Goal: Communication & Community: Share content

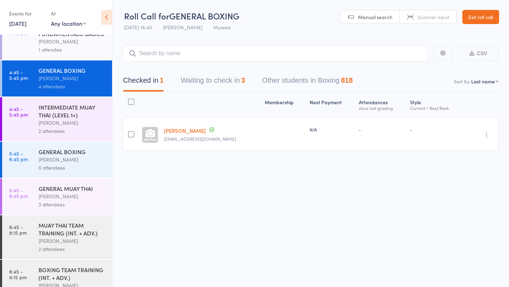
scroll to position [180, 0]
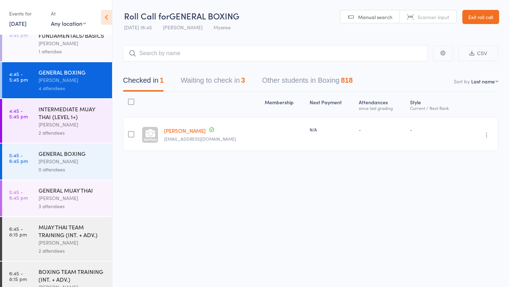
click at [71, 47] on div "[PERSON_NAME]" at bounding box center [73, 43] width 68 height 8
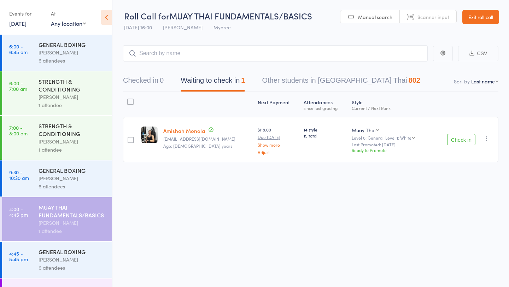
click at [462, 138] on button "Check in" at bounding box center [461, 139] width 28 height 11
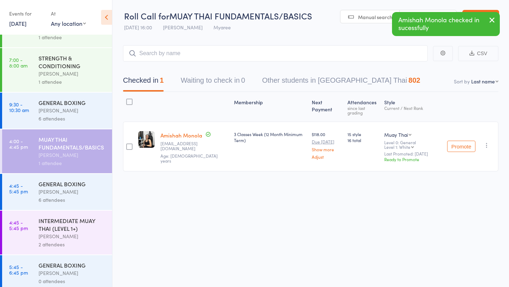
scroll to position [104, 0]
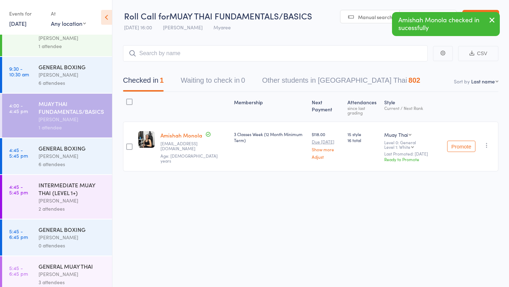
click at [57, 154] on div "[PERSON_NAME]" at bounding box center [73, 156] width 68 height 8
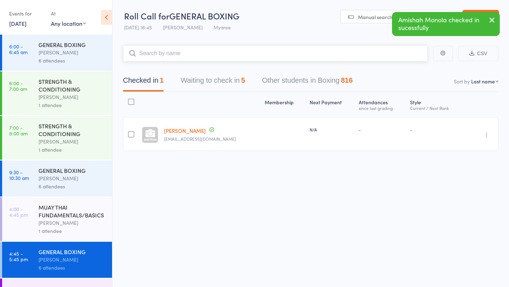
click at [212, 82] on button "Waiting to check in 5" at bounding box center [213, 82] width 64 height 19
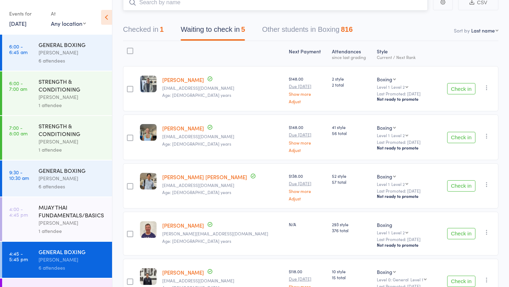
scroll to position [99, 0]
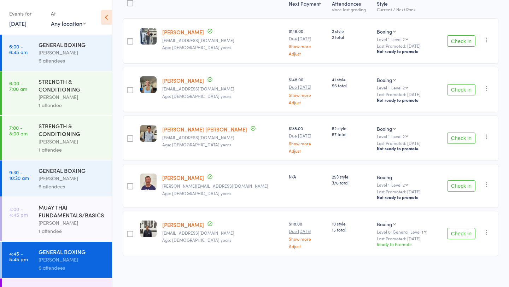
click at [188, 176] on link "[PERSON_NAME]" at bounding box center [183, 177] width 42 height 7
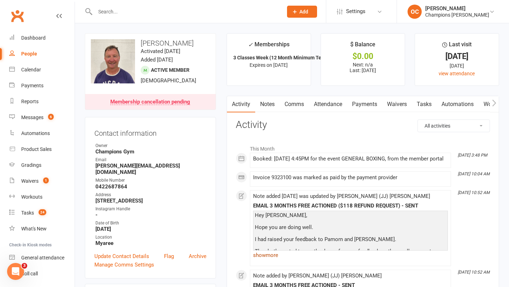
click at [265, 260] on link "show more" at bounding box center [350, 255] width 195 height 10
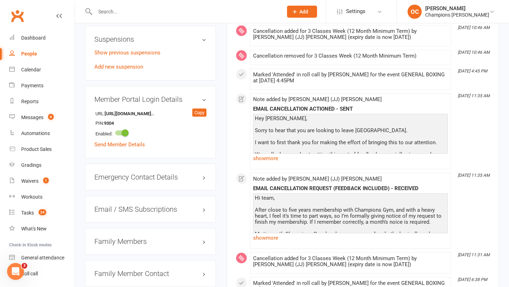
scroll to position [491, 0]
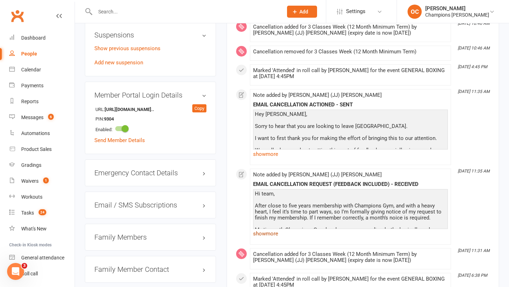
click at [278, 239] on link "show more" at bounding box center [350, 234] width 195 height 10
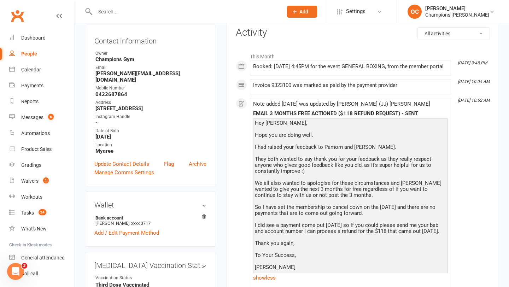
scroll to position [0, 0]
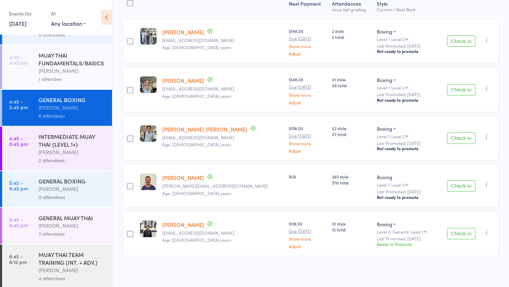
scroll to position [153, 0]
click at [72, 138] on div "INTERMEDIATE MUAY THAI (LEVEL 1+)" at bounding box center [73, 140] width 68 height 16
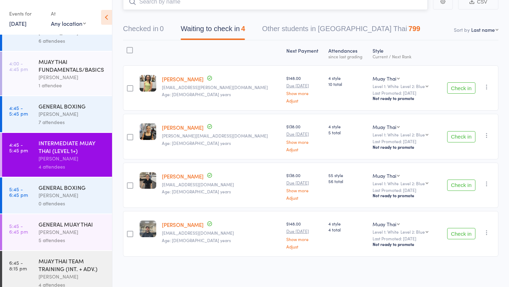
scroll to position [139, 0]
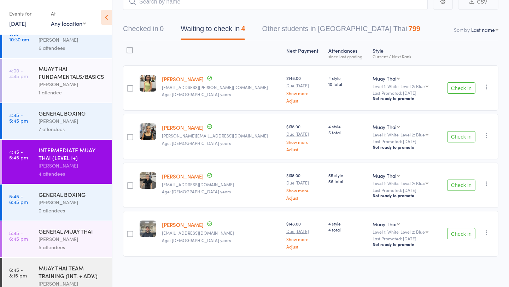
click at [71, 122] on div "Eduardo Vazquez" at bounding box center [73, 121] width 68 height 8
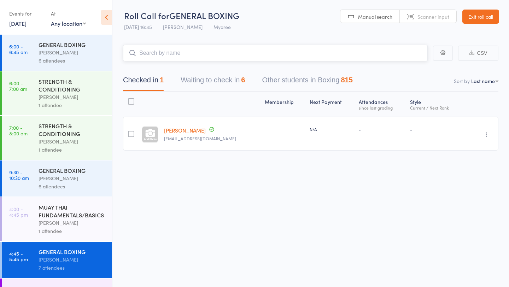
scroll to position [202, 0]
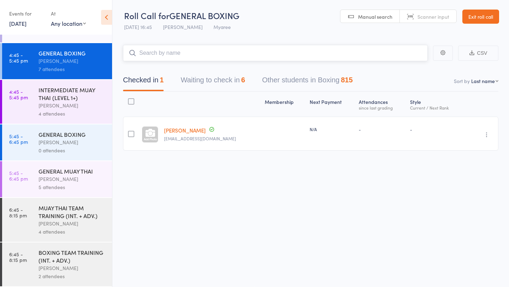
click at [221, 78] on button "Waiting to check in 6" at bounding box center [213, 81] width 64 height 19
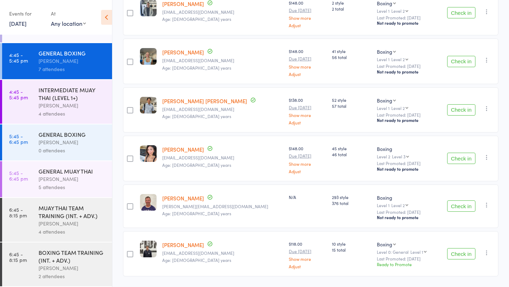
scroll to position [140, 0]
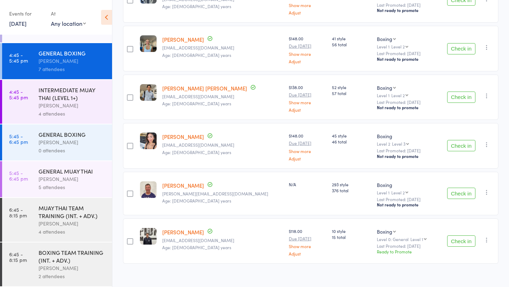
click at [463, 141] on button "Check in" at bounding box center [461, 145] width 28 height 11
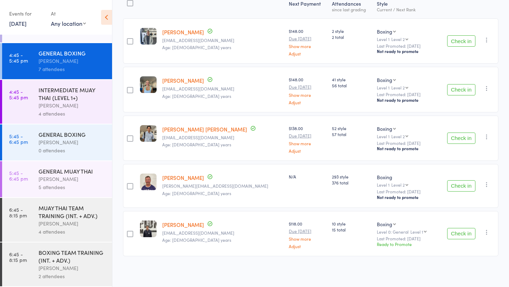
click at [460, 185] on button "Check in" at bounding box center [461, 185] width 28 height 11
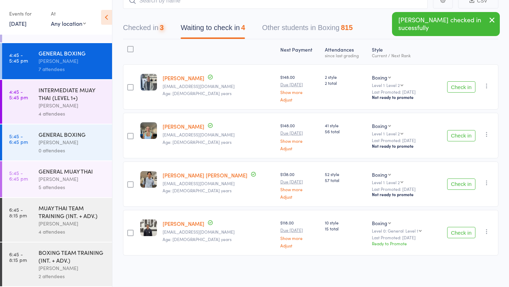
scroll to position [52, 0]
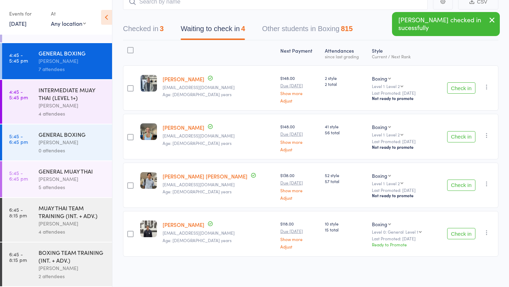
click at [465, 231] on button "Check in" at bounding box center [461, 233] width 28 height 11
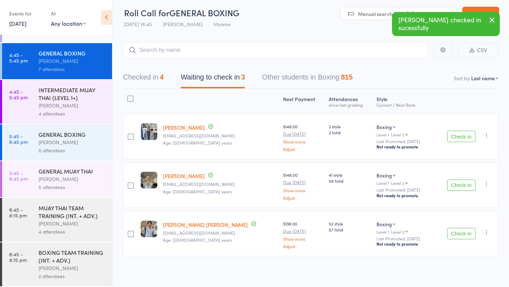
click at [460, 232] on button "Check in" at bounding box center [461, 233] width 28 height 11
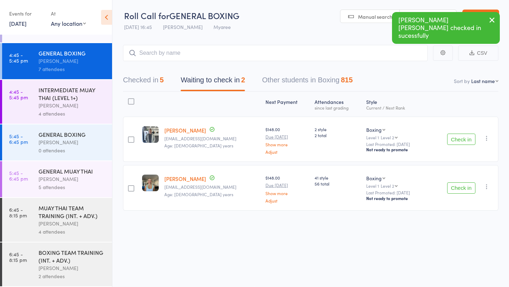
click at [145, 75] on button "Checked in 5" at bounding box center [143, 81] width 41 height 19
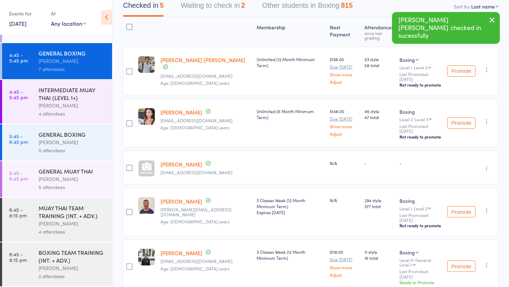
scroll to position [0, 0]
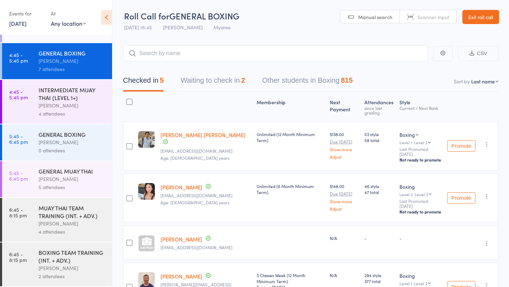
click at [187, 73] on button "Waiting to check in 2" at bounding box center [213, 82] width 64 height 19
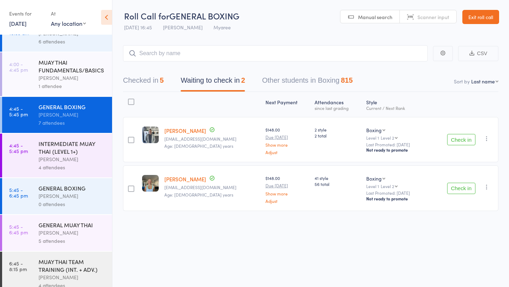
scroll to position [146, 0]
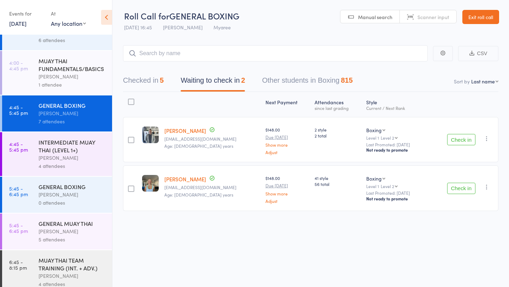
click at [79, 152] on div "INTERMEDIATE MUAY THAI (LEVEL 1+)" at bounding box center [73, 146] width 68 height 16
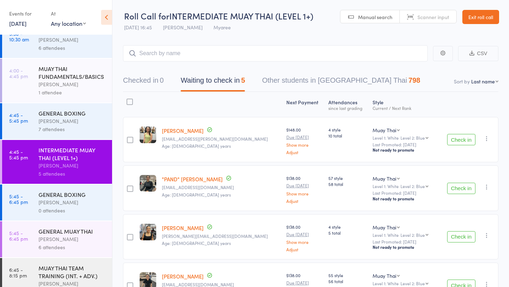
scroll to position [202, 0]
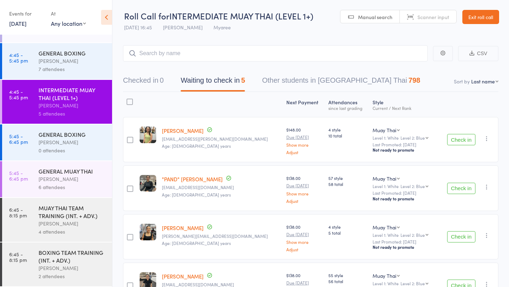
click at [467, 141] on button "Check in" at bounding box center [461, 139] width 28 height 11
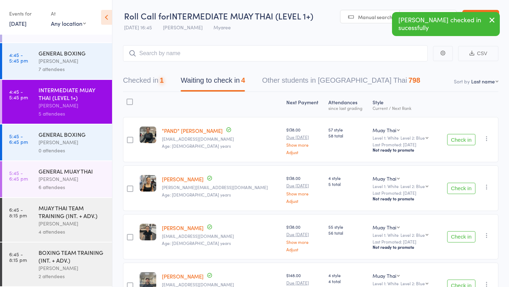
click at [467, 141] on button "Check in" at bounding box center [461, 139] width 28 height 11
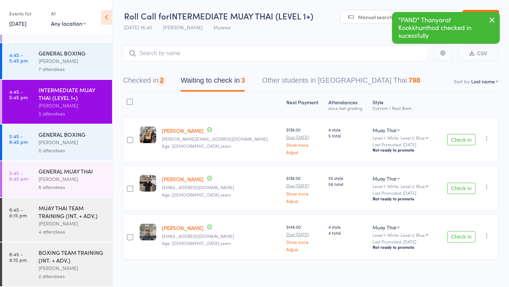
click at [467, 141] on button "Check in" at bounding box center [461, 139] width 28 height 11
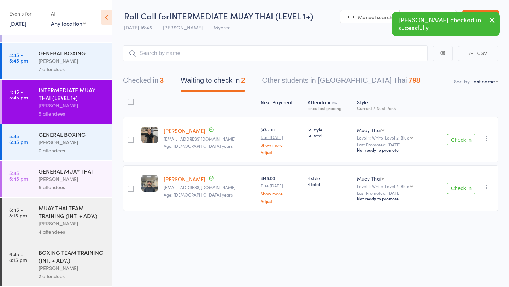
click at [467, 141] on button "Check in" at bounding box center [461, 139] width 28 height 11
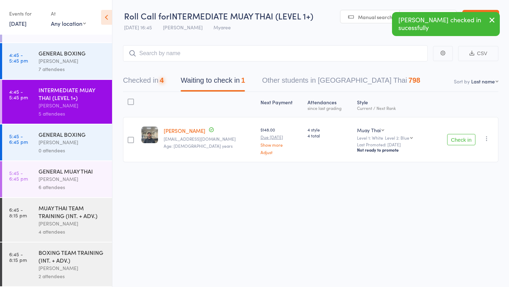
click at [467, 141] on button "Check in" at bounding box center [461, 139] width 28 height 11
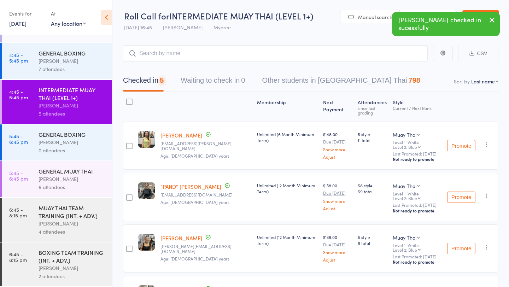
click at [69, 136] on div "GENERAL BOXING" at bounding box center [73, 134] width 68 height 8
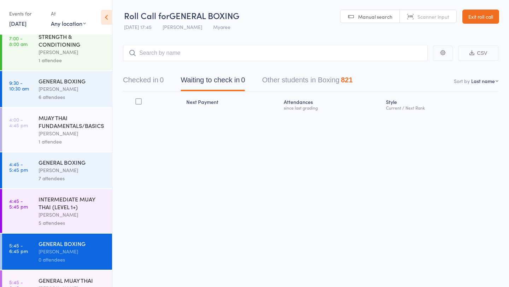
scroll to position [202, 0]
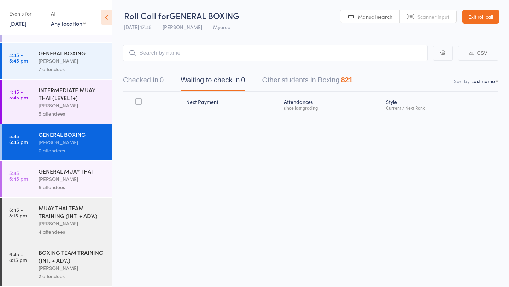
click at [80, 168] on div "GENERAL MUAY THAI" at bounding box center [73, 171] width 68 height 8
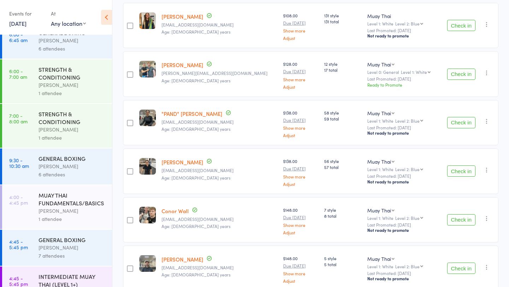
scroll to position [147, 0]
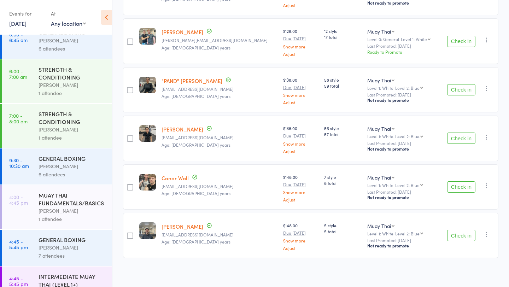
click at [464, 91] on button "Check in" at bounding box center [461, 89] width 28 height 11
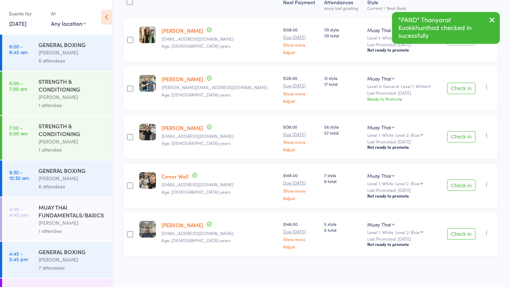
scroll to position [202, 0]
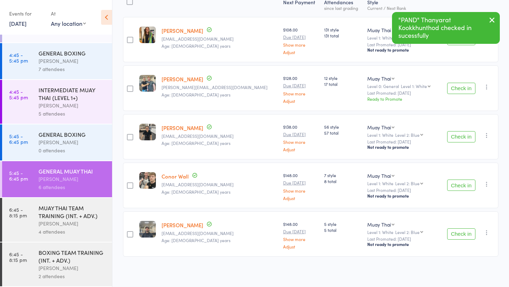
click at [469, 231] on button "Check in" at bounding box center [461, 233] width 28 height 11
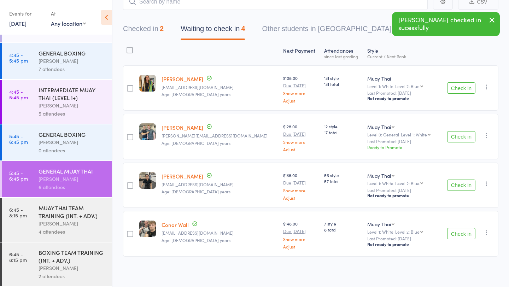
click at [453, 187] on button "Check in" at bounding box center [461, 185] width 28 height 11
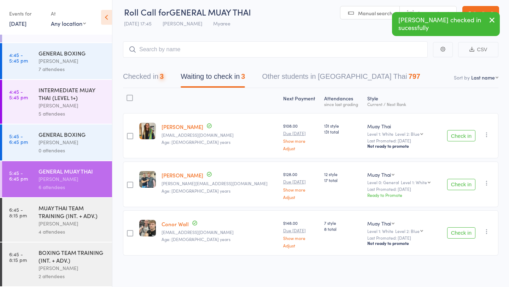
scroll to position [3, 0]
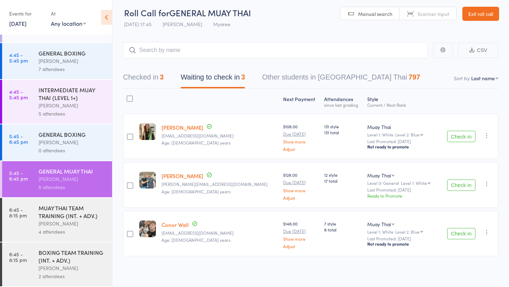
click at [27, 22] on link "[DATE]" at bounding box center [17, 23] width 17 height 8
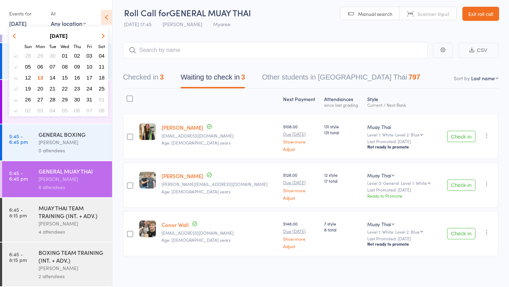
click at [51, 77] on span "14" at bounding box center [52, 78] width 6 height 6
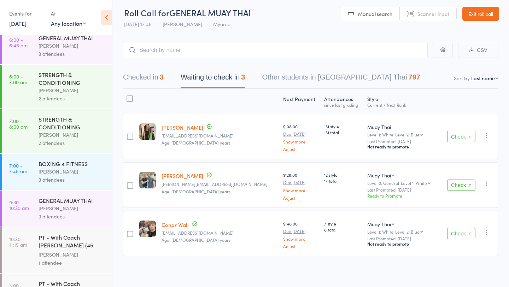
scroll to position [0, 0]
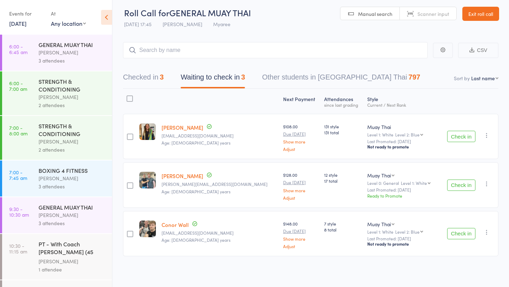
click at [76, 85] on div "STRENGTH & CONDITIONING" at bounding box center [73, 85] width 68 height 16
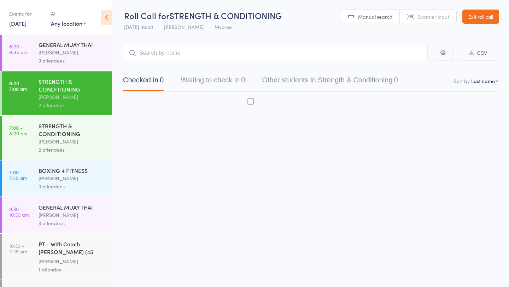
scroll to position [0, 0]
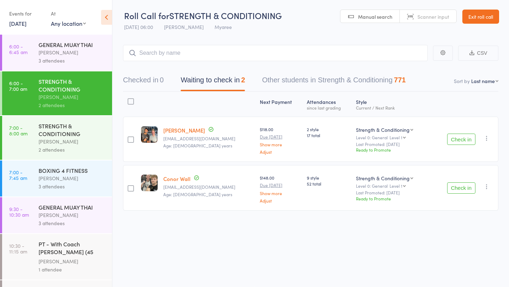
click at [87, 131] on div "STRENGTH & CONDITIONING" at bounding box center [73, 130] width 68 height 16
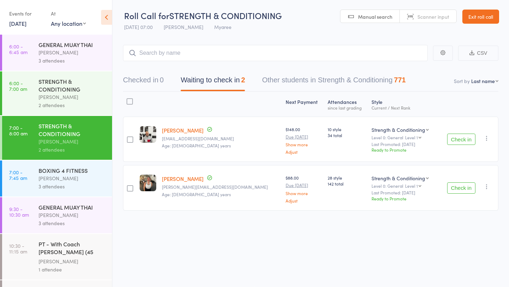
click at [77, 64] on div "3 attendees" at bounding box center [73, 61] width 68 height 8
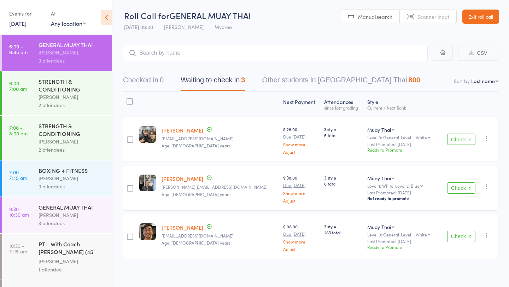
click at [63, 83] on div "STRENGTH & CONDITIONING" at bounding box center [73, 85] width 68 height 16
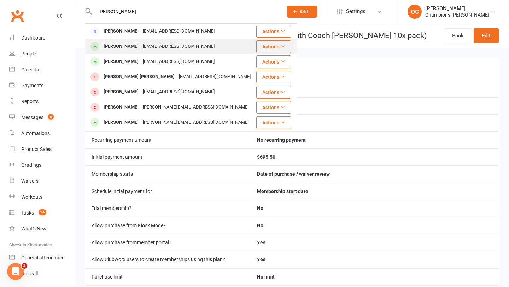
type input "[PERSON_NAME]"
click at [141, 45] on div "[EMAIL_ADDRESS][DOMAIN_NAME]" at bounding box center [179, 46] width 76 height 10
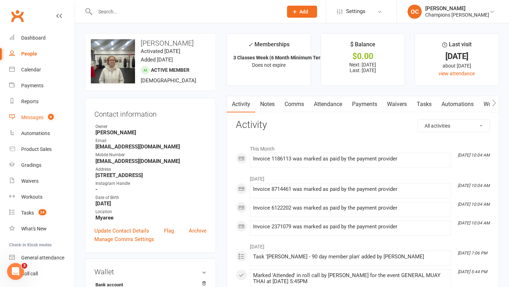
click at [44, 117] on link "Messages 6" at bounding box center [41, 118] width 65 height 16
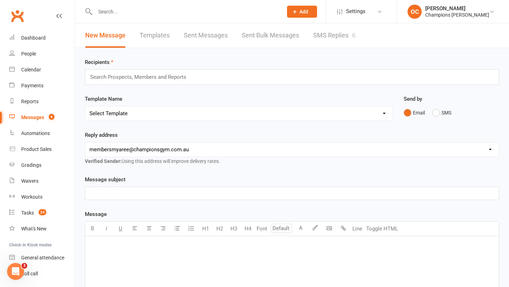
click at [336, 30] on link "SMS Replies 6" at bounding box center [334, 35] width 42 height 24
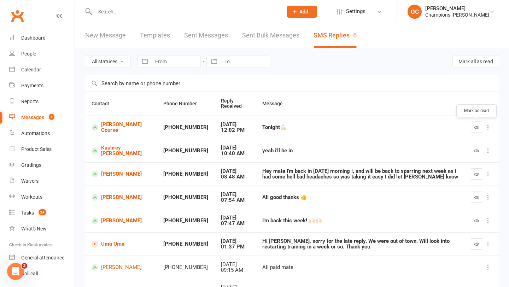
click at [478, 127] on icon "button" at bounding box center [476, 127] width 5 height 5
click at [474, 151] on icon "button" at bounding box center [476, 150] width 5 height 5
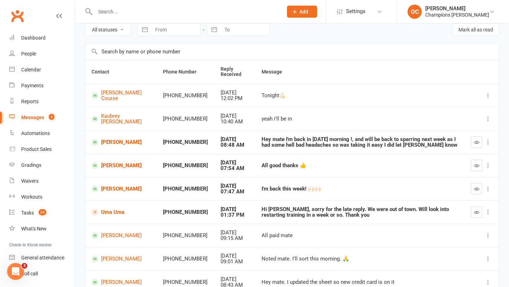
scroll to position [33, 0]
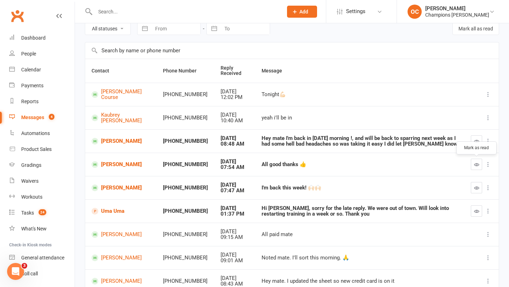
click at [476, 165] on icon "button" at bounding box center [476, 164] width 5 height 5
click at [472, 209] on button "button" at bounding box center [476, 210] width 11 height 11
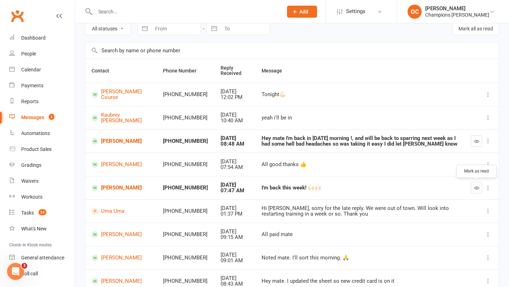
click at [478, 189] on icon "button" at bounding box center [476, 187] width 5 height 5
click at [476, 141] on icon "button" at bounding box center [476, 141] width 5 height 5
click at [113, 141] on link "Robert Davidson" at bounding box center [121, 141] width 59 height 7
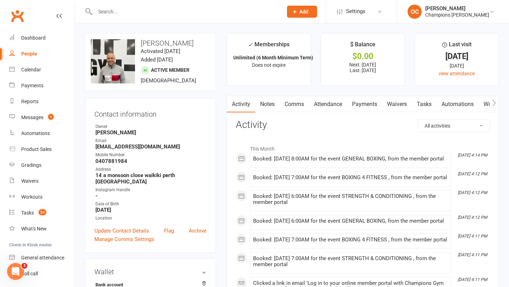
click at [272, 100] on link "Notes" at bounding box center [267, 104] width 24 height 16
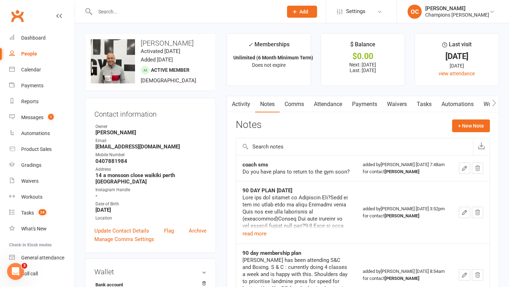
click at [296, 100] on link "Comms" at bounding box center [294, 104] width 29 height 16
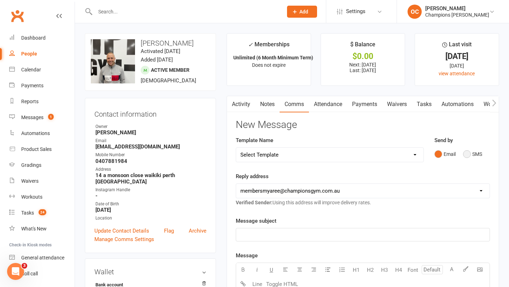
click at [479, 155] on button "SMS" at bounding box center [472, 153] width 19 height 13
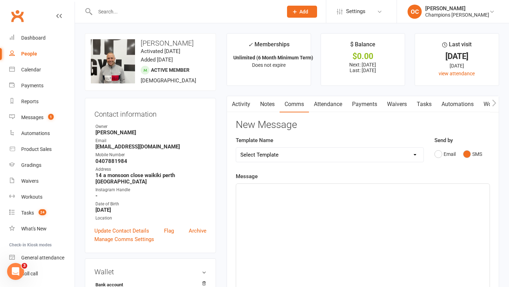
click at [290, 189] on p "﻿" at bounding box center [362, 190] width 245 height 8
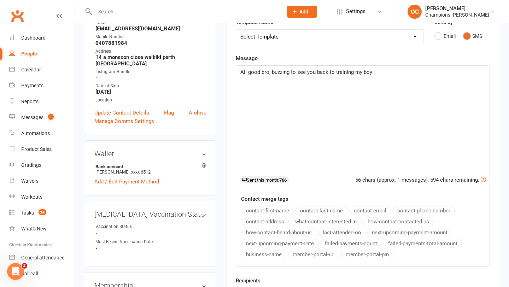
scroll to position [166, 0]
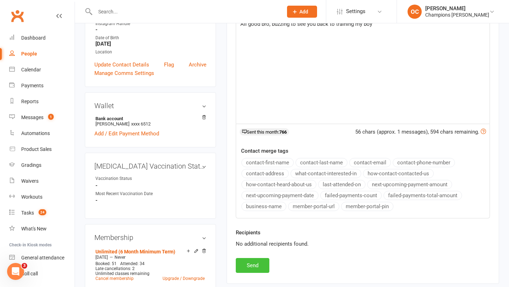
click at [256, 266] on button "Send" at bounding box center [253, 265] width 34 height 15
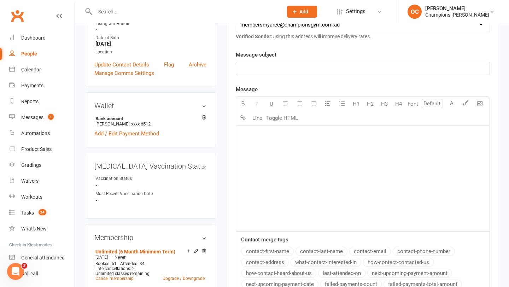
scroll to position [0, 0]
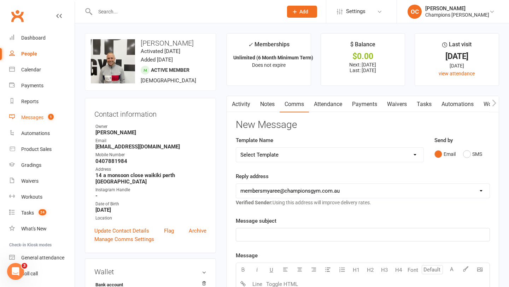
click at [41, 112] on link "Messages 1" at bounding box center [41, 118] width 65 height 16
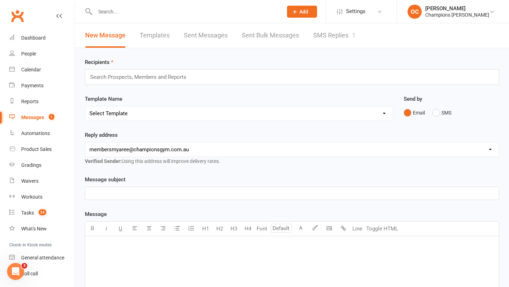
click at [333, 37] on link "SMS Replies 1" at bounding box center [334, 35] width 42 height 24
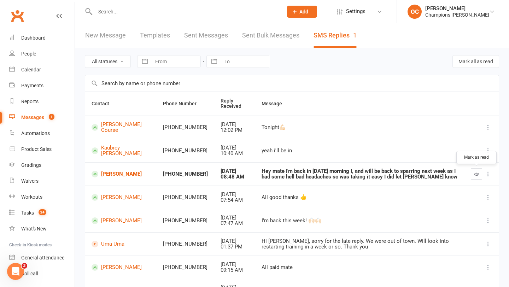
click at [480, 176] on button "button" at bounding box center [476, 173] width 11 height 11
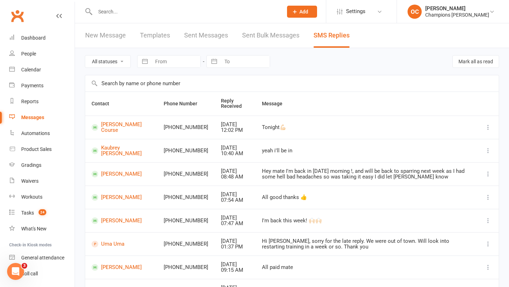
click at [122, 32] on link "New Message" at bounding box center [105, 35] width 41 height 24
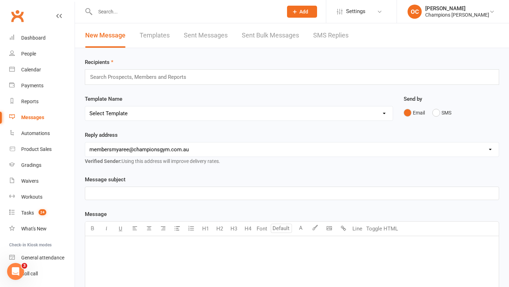
click at [135, 80] on input "text" at bounding box center [141, 76] width 104 height 9
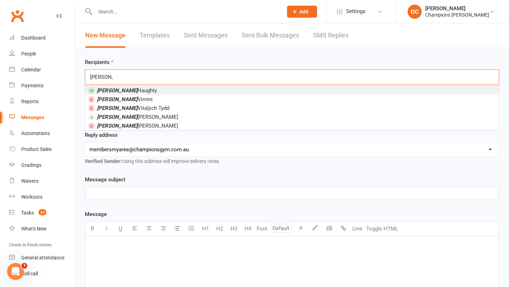
type input "jake"
click at [140, 91] on li "Jake Haughty" at bounding box center [292, 90] width 414 height 9
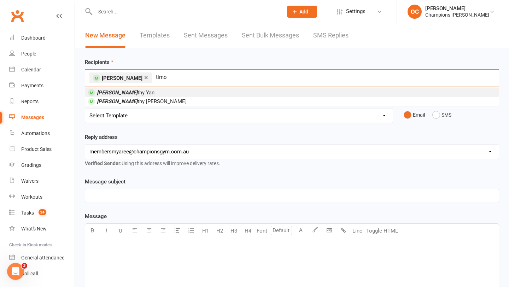
type input "timo"
click at [148, 94] on li "Timo thy Yan" at bounding box center [292, 92] width 414 height 9
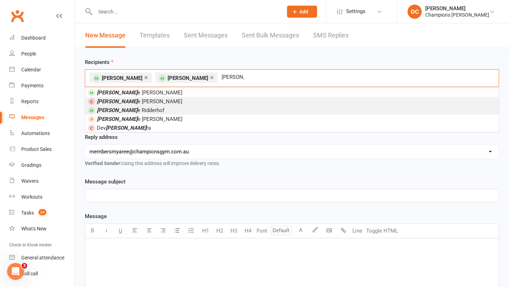
type input "kati"
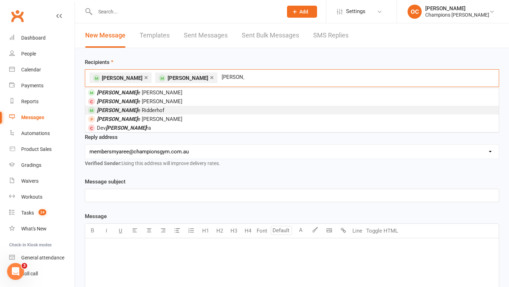
click at [148, 110] on li "Kati e Ridderhof" at bounding box center [292, 110] width 414 height 9
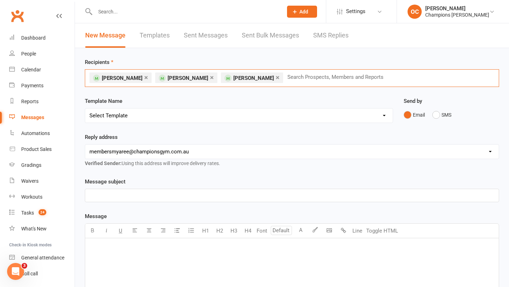
click at [122, 249] on p "﻿" at bounding box center [291, 247] width 405 height 8
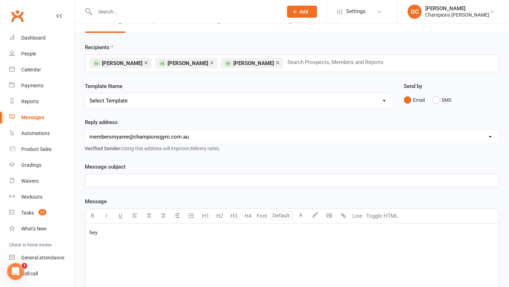
scroll to position [128, 0]
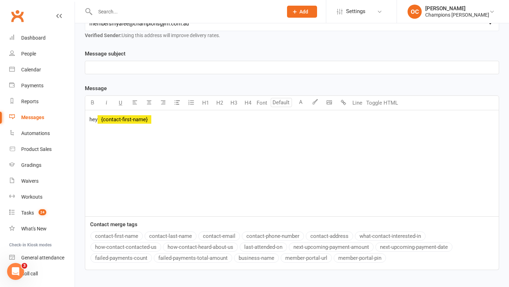
click at [131, 235] on button "contact-first-name" at bounding box center [117, 236] width 52 height 9
click at [219, 119] on span "no 6am muay thai only 9;30 : tomorrow" at bounding box center [193, 119] width 84 height 6
click at [333, 122] on p "hey ﻿ {contact-first-name} no 6am muay thai only 9;30 due to Coach Jordan being…" at bounding box center [291, 119] width 405 height 8
click at [303, 121] on span "no 6am muay thai only 9;30 due to Coach Jordan being away : tomorrow" at bounding box center [244, 119] width 187 height 6
click at [339, 116] on p "hey ﻿ {contact-first-name} no 6am muay thai only 9;30 due to Coach Jordan being…" at bounding box center [291, 119] width 405 height 8
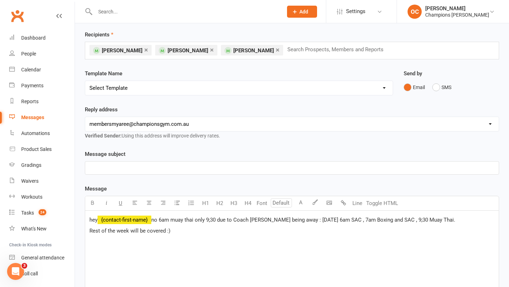
scroll to position [27, 0]
click at [438, 85] on button "SMS" at bounding box center [441, 87] width 19 height 13
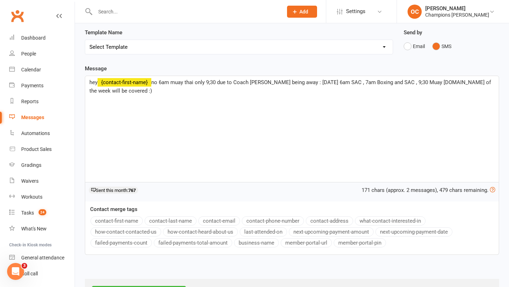
scroll to position [100, 0]
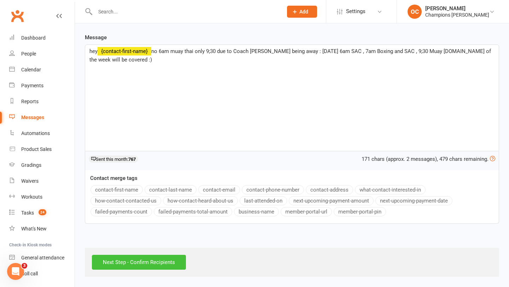
click at [163, 266] on input "Next Step - Confirm Recipients" at bounding box center [139, 262] width 94 height 15
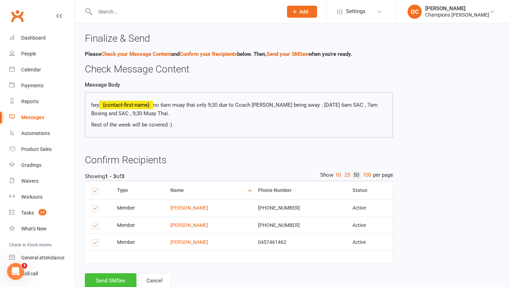
click at [125, 280] on button "Send SMSes" at bounding box center [111, 280] width 52 height 15
